Goal: Task Accomplishment & Management: Manage account settings

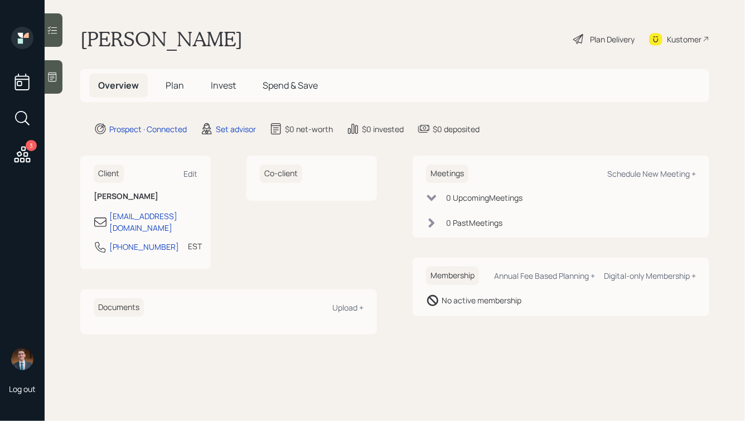
click at [20, 148] on icon at bounding box center [22, 154] width 20 height 20
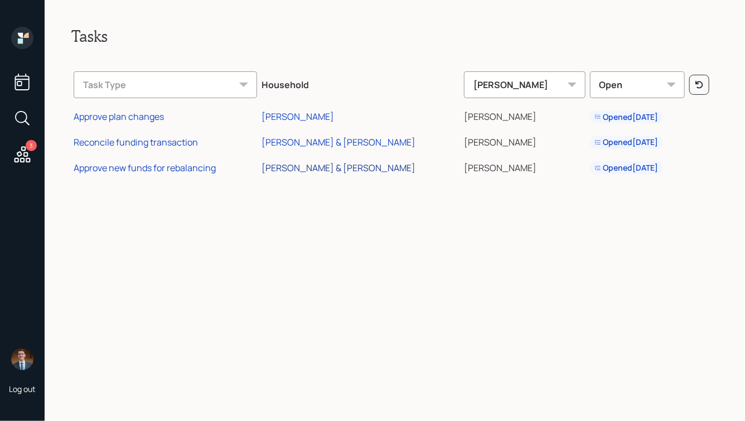
click at [294, 166] on div "[PERSON_NAME] & [PERSON_NAME]" at bounding box center [338, 168] width 154 height 12
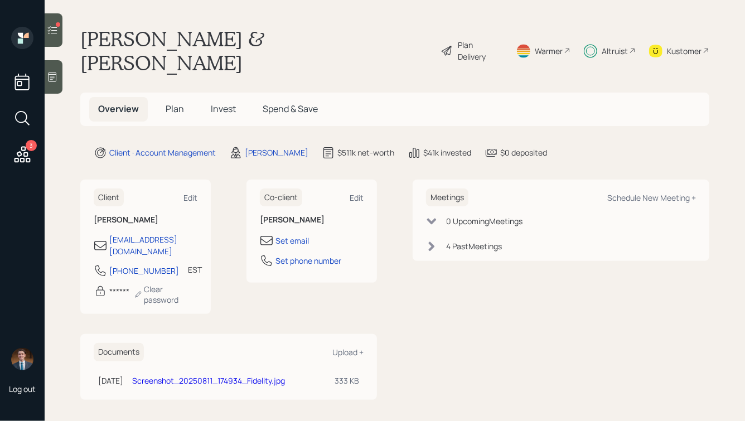
click at [61, 38] on div at bounding box center [54, 29] width 18 height 33
